Goal: Information Seeking & Learning: Learn about a topic

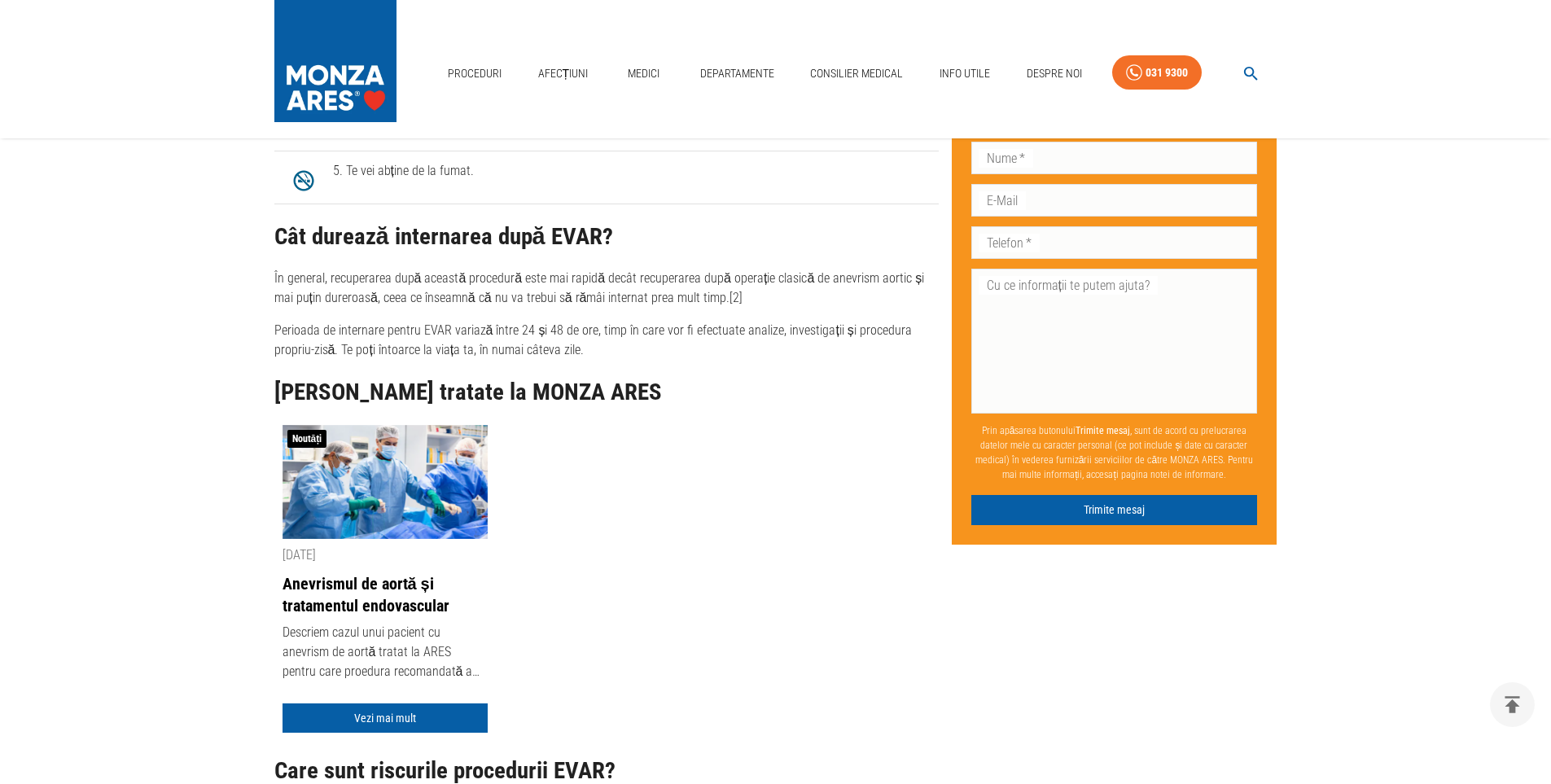
scroll to position [3501, 0]
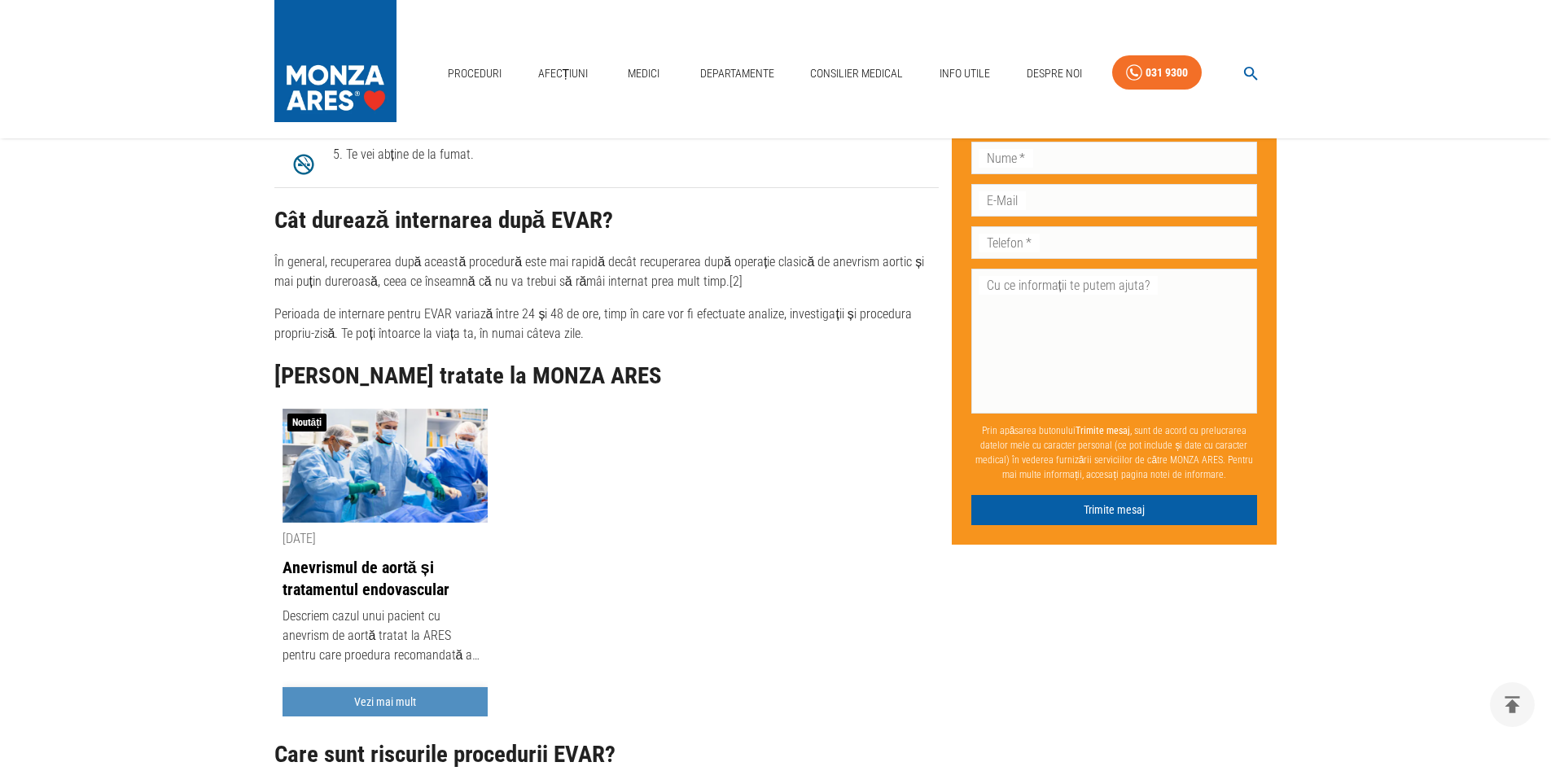
click at [381, 687] on link "Vezi mai mult" at bounding box center [385, 702] width 206 height 30
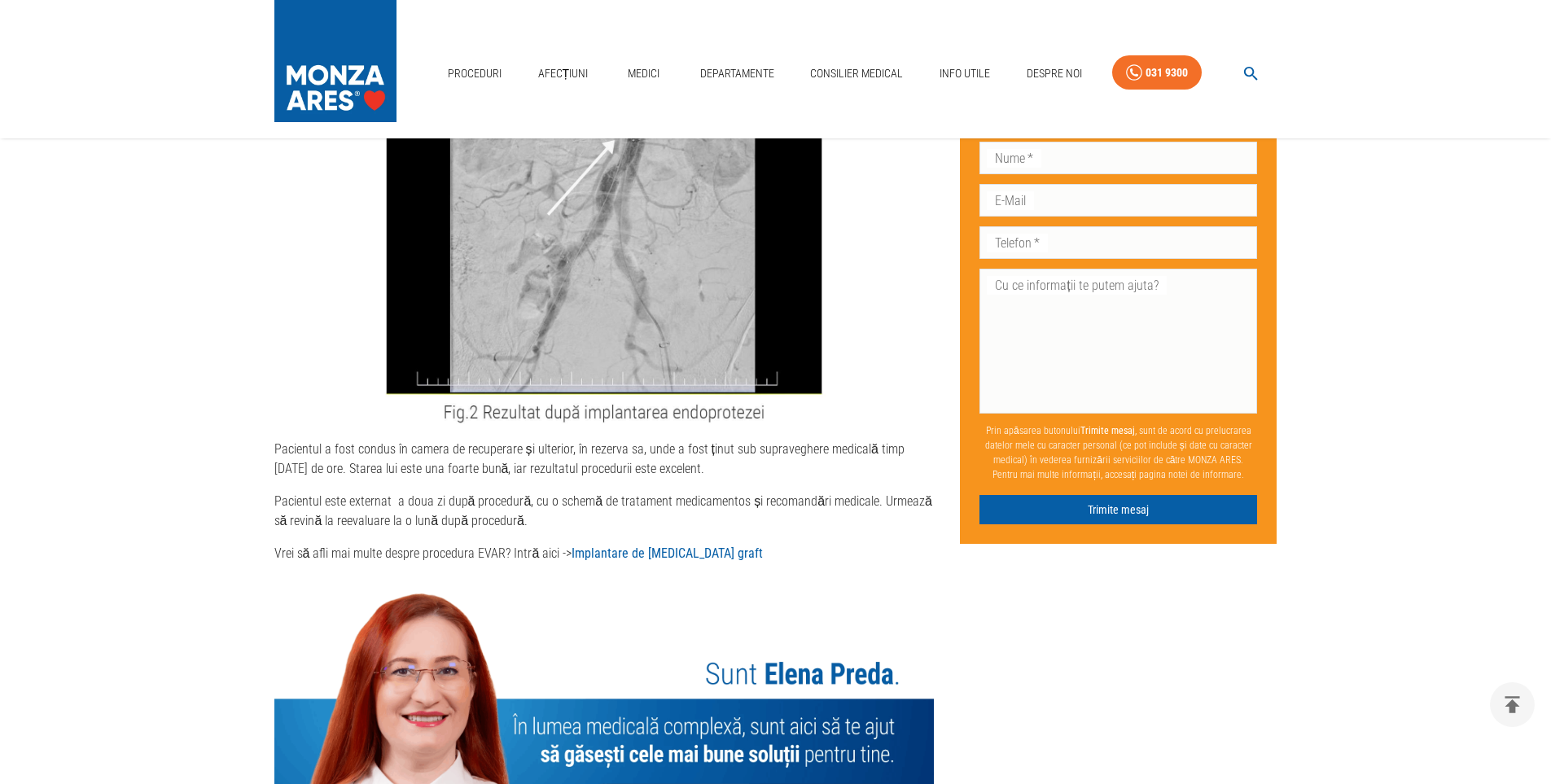
scroll to position [3745, 0]
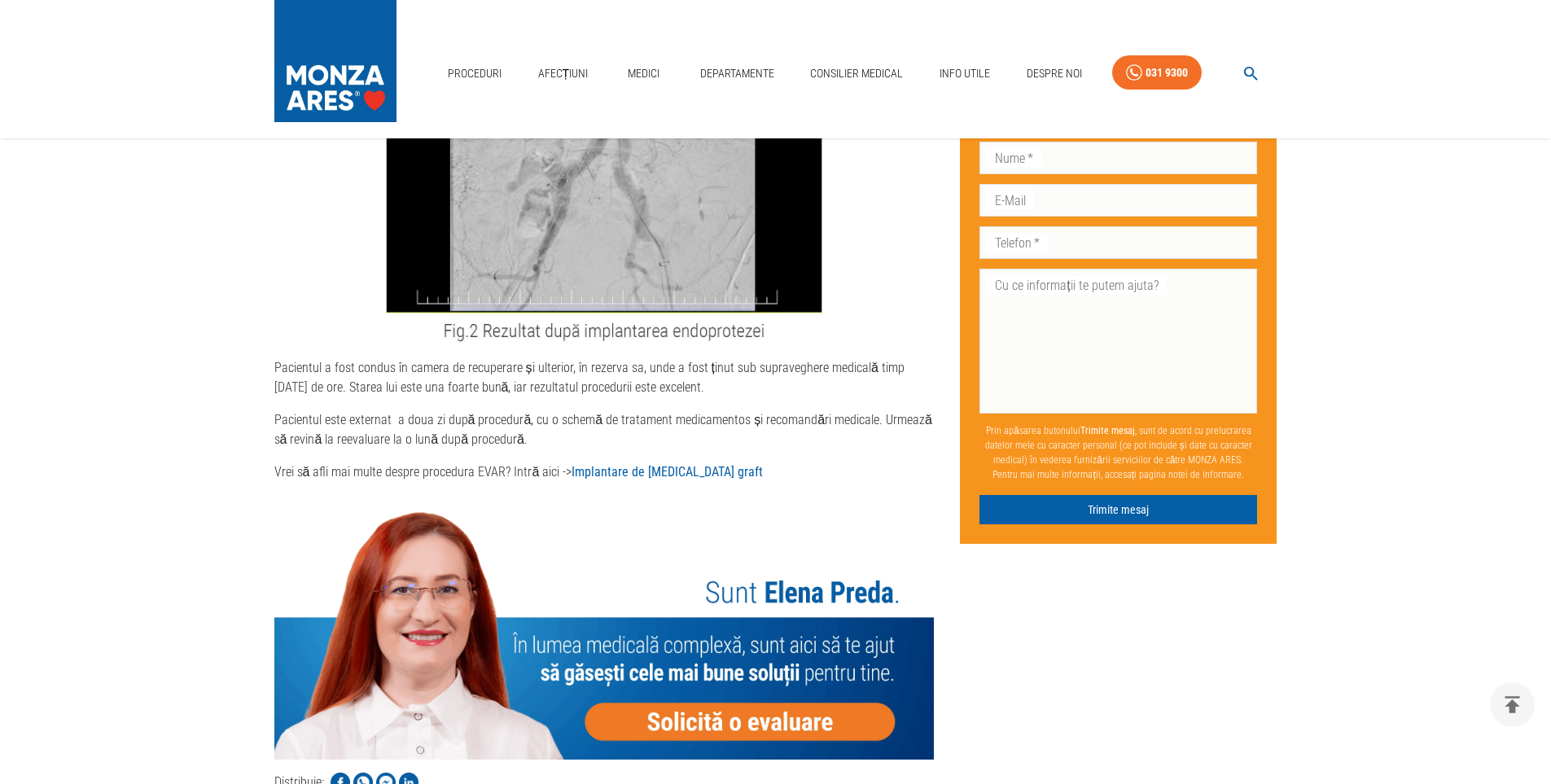
click at [632, 464] on strong "Implantare de [MEDICAL_DATA] graft" at bounding box center [667, 472] width 191 height 15
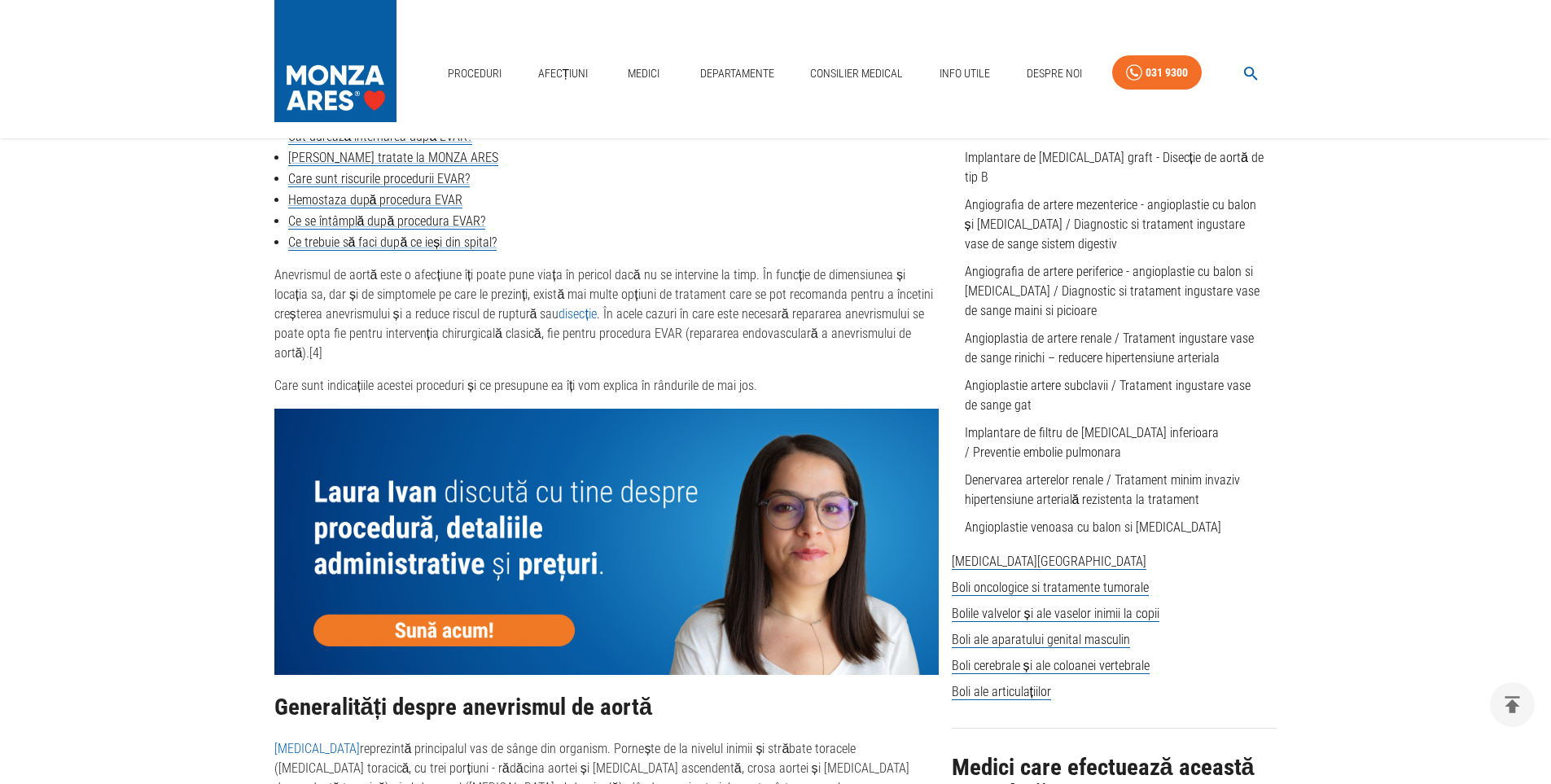
scroll to position [570, 0]
